Goal: Task Accomplishment & Management: Complete application form

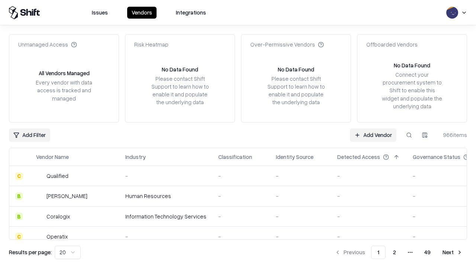
click at [373, 135] on link "Add Vendor" at bounding box center [373, 134] width 46 height 13
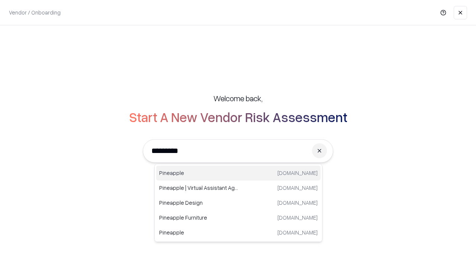
click at [238, 173] on div "Pineapple [DOMAIN_NAME]" at bounding box center [238, 173] width 164 height 15
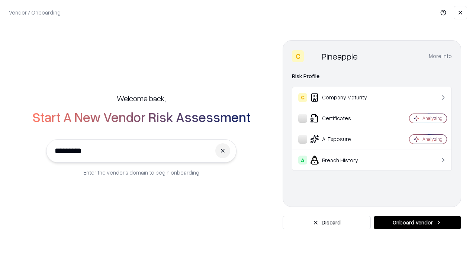
type input "*********"
click at [417, 222] on button "Onboard Vendor" at bounding box center [417, 222] width 87 height 13
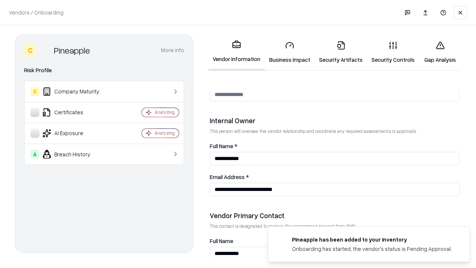
scroll to position [385, 0]
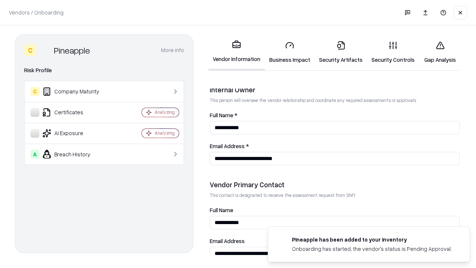
click at [290, 52] on link "Business Impact" at bounding box center [290, 52] width 50 height 35
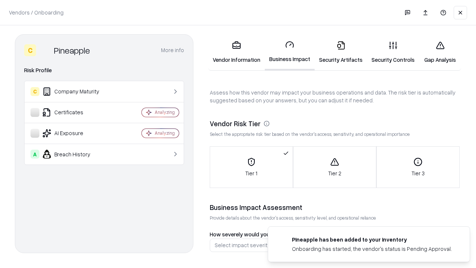
click at [341, 52] on link "Security Artifacts" at bounding box center [341, 52] width 52 height 35
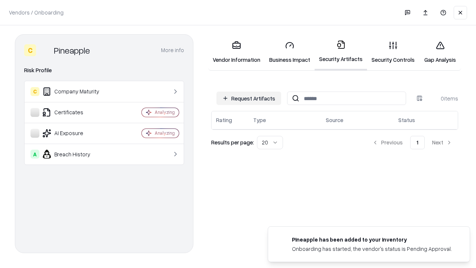
click at [249, 98] on button "Request Artifacts" at bounding box center [248, 98] width 65 height 13
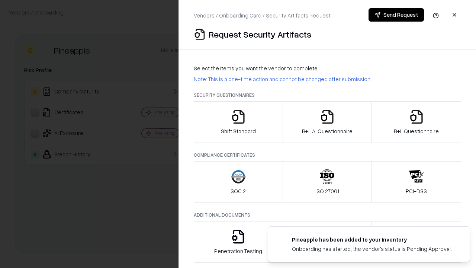
click at [238, 122] on icon "button" at bounding box center [238, 116] width 15 height 15
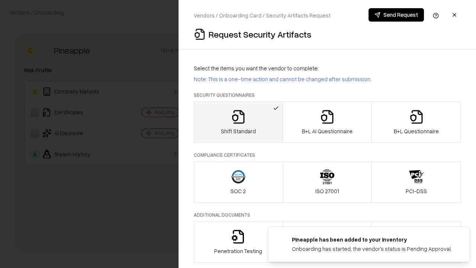
click at [396, 15] on button "Send Request" at bounding box center [396, 14] width 55 height 13
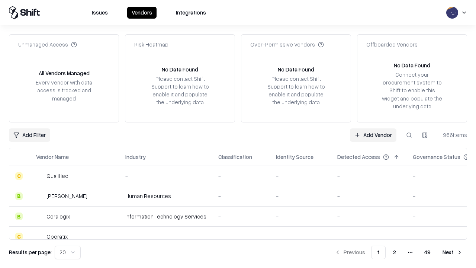
click at [409, 135] on button at bounding box center [408, 134] width 13 height 13
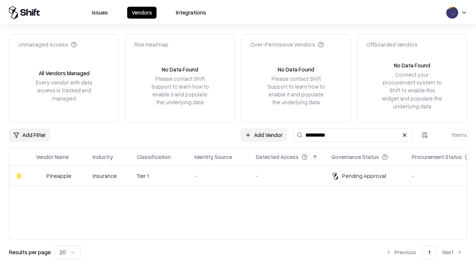
type input "*********"
click at [243, 176] on div "-" at bounding box center [219, 176] width 49 height 8
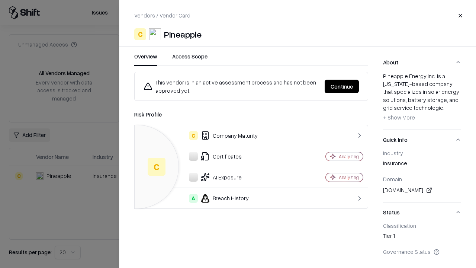
click at [342, 86] on button "Continue" at bounding box center [342, 86] width 34 height 13
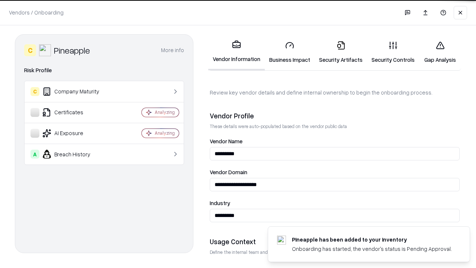
click at [341, 52] on link "Security Artifacts" at bounding box center [341, 52] width 52 height 35
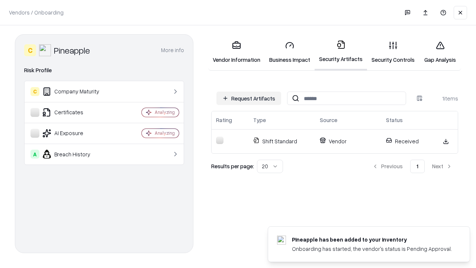
click at [440, 52] on link "Gap Analysis" at bounding box center [440, 52] width 42 height 35
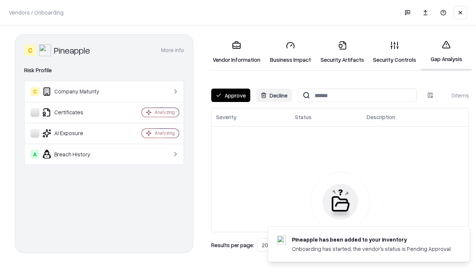
click at [231, 95] on button "Approve" at bounding box center [230, 95] width 39 height 13
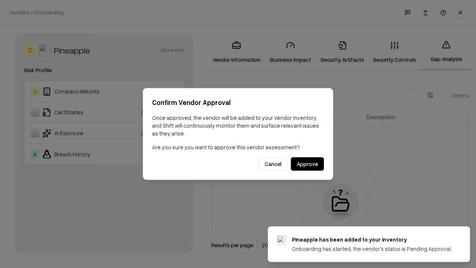
click at [307, 164] on button "Approve" at bounding box center [307, 163] width 33 height 13
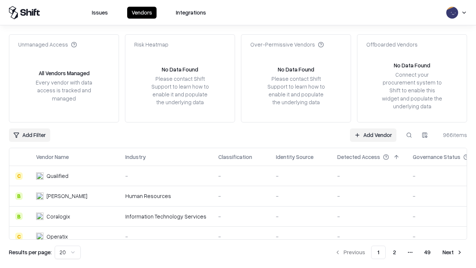
type input "*********"
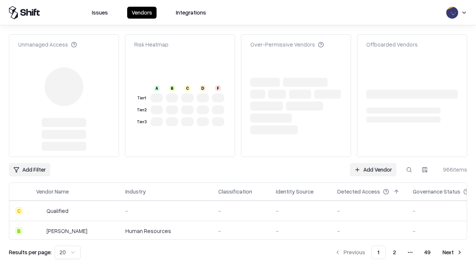
click at [373, 163] on link "Add Vendor" at bounding box center [373, 169] width 46 height 13
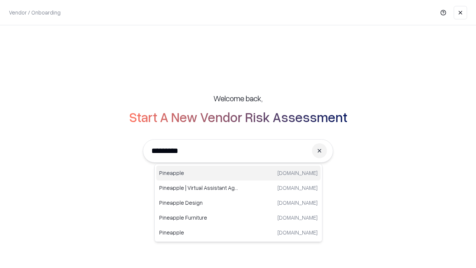
click at [238, 173] on div "Pineapple [DOMAIN_NAME]" at bounding box center [238, 173] width 164 height 15
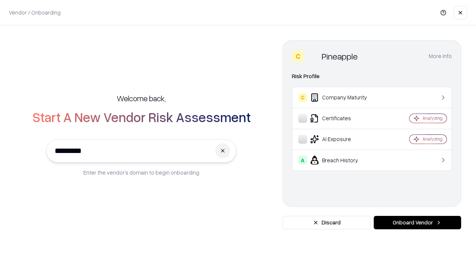
type input "*********"
click at [417, 222] on button "Onboard Vendor" at bounding box center [417, 222] width 87 height 13
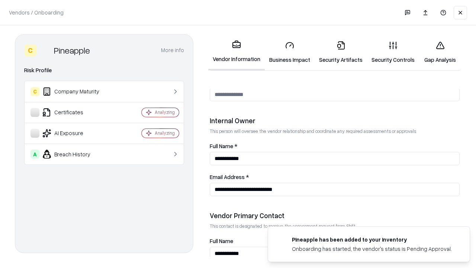
scroll to position [385, 0]
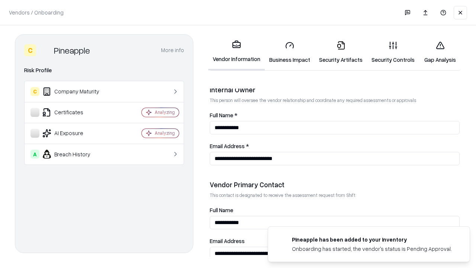
click at [440, 52] on link "Gap Analysis" at bounding box center [440, 52] width 42 height 35
